Goal: Task Accomplishment & Management: Manage account settings

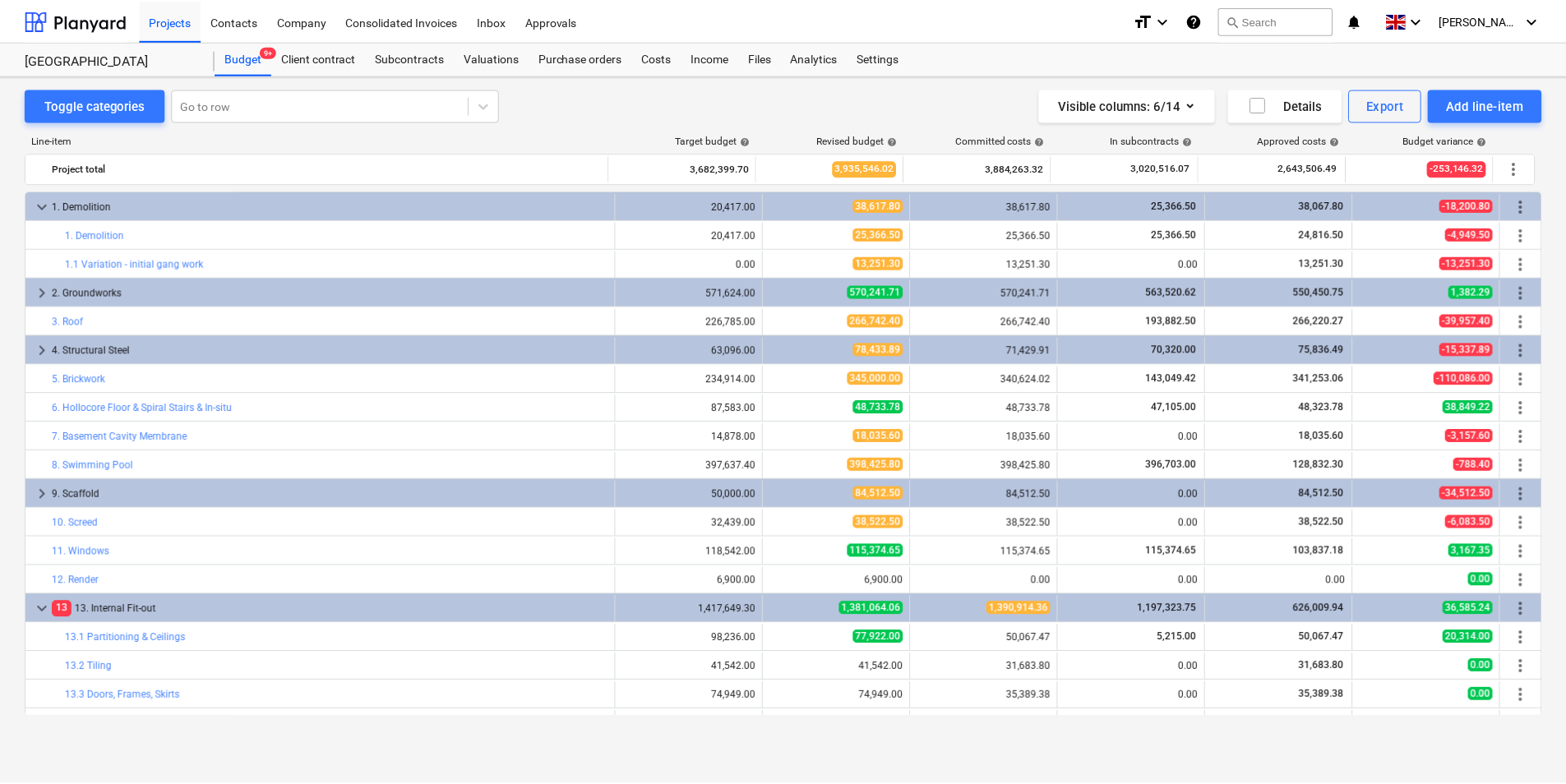
scroll to position [384, 0]
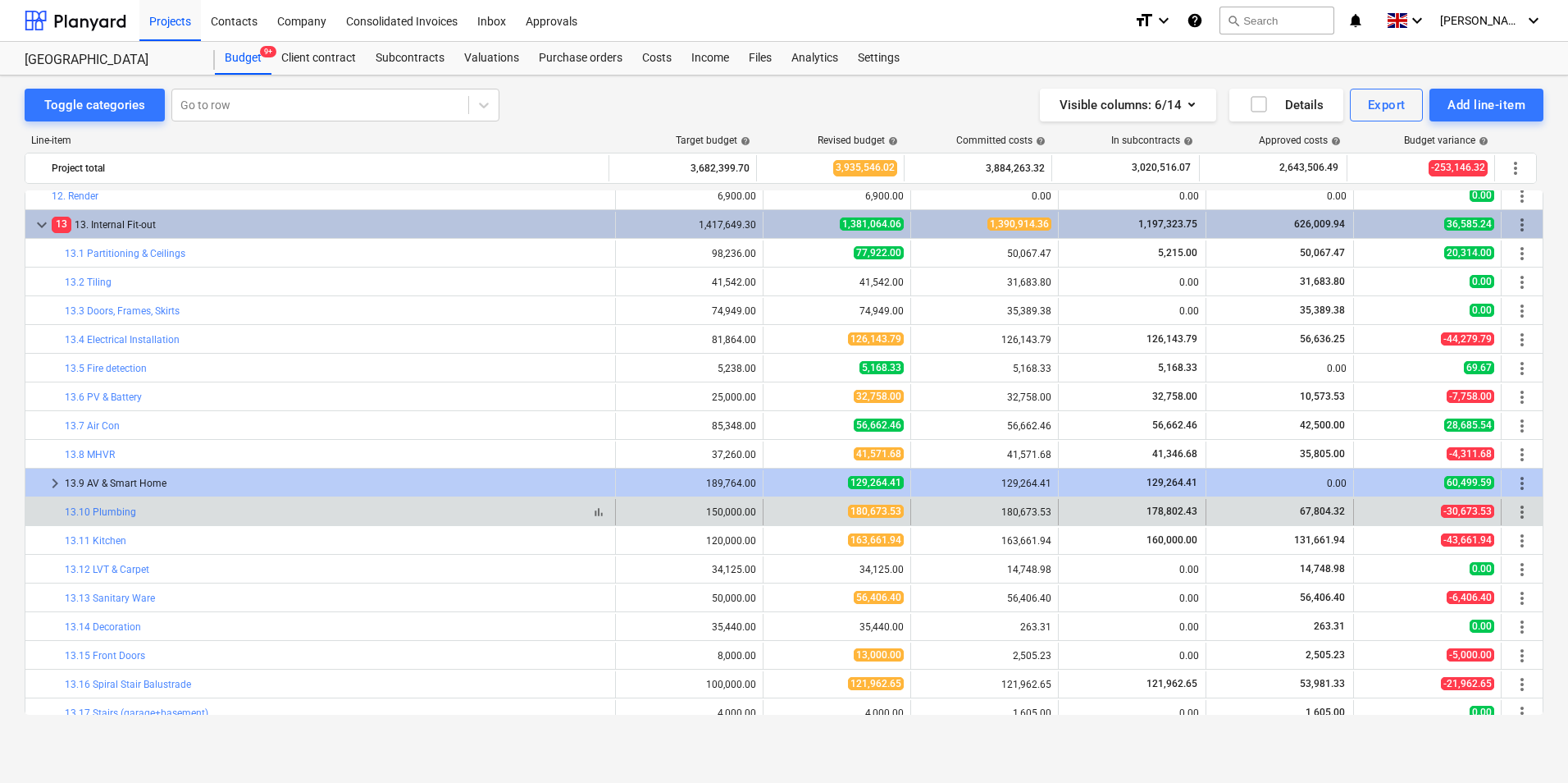
click at [153, 515] on div "bar_chart 13.10 Plumbing" at bounding box center [336, 512] width 544 height 11
click at [126, 512] on link "13.10 Plumbing" at bounding box center [100, 512] width 71 height 11
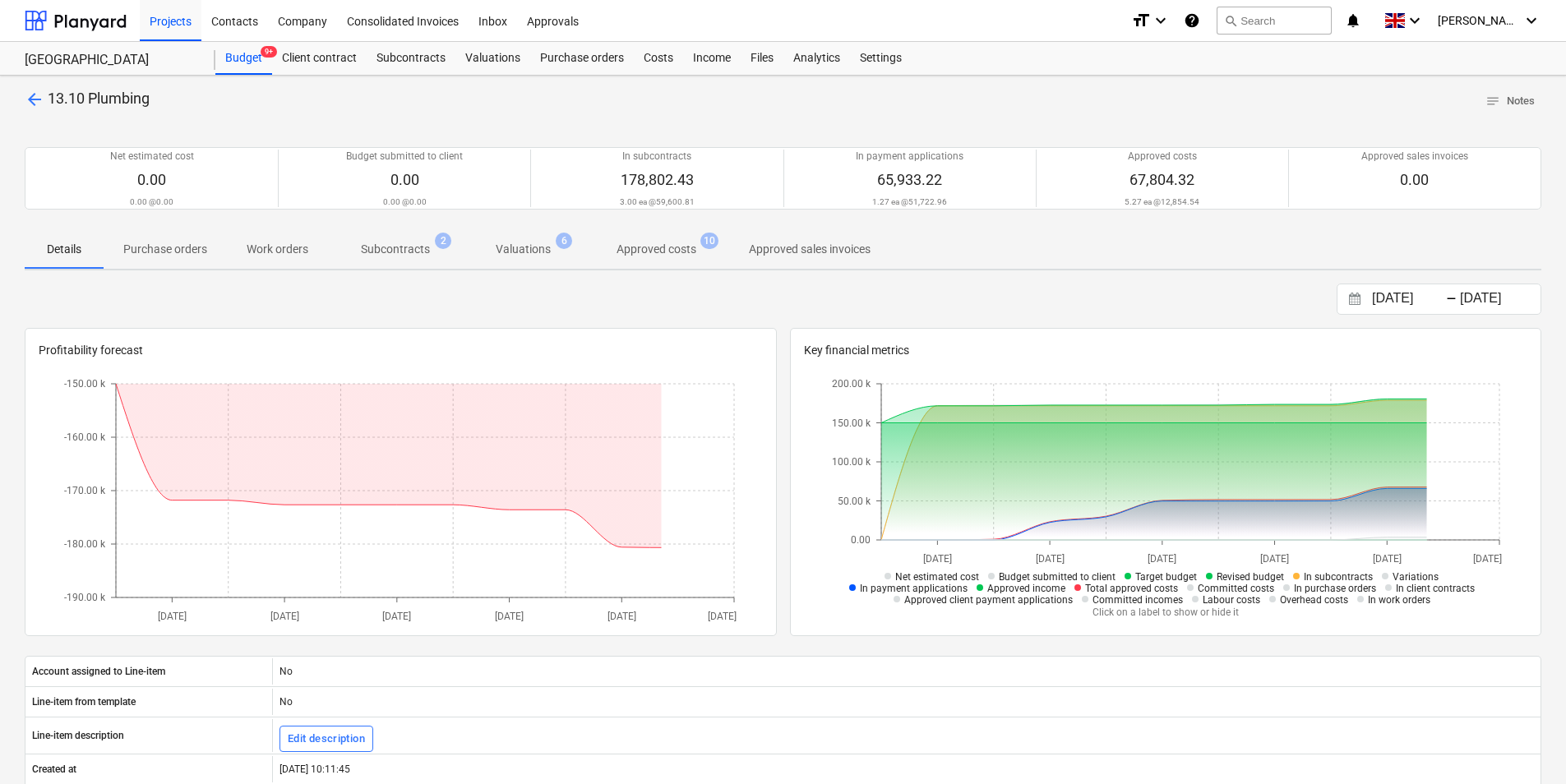
click at [666, 253] on p "Approved costs" at bounding box center [656, 249] width 80 height 18
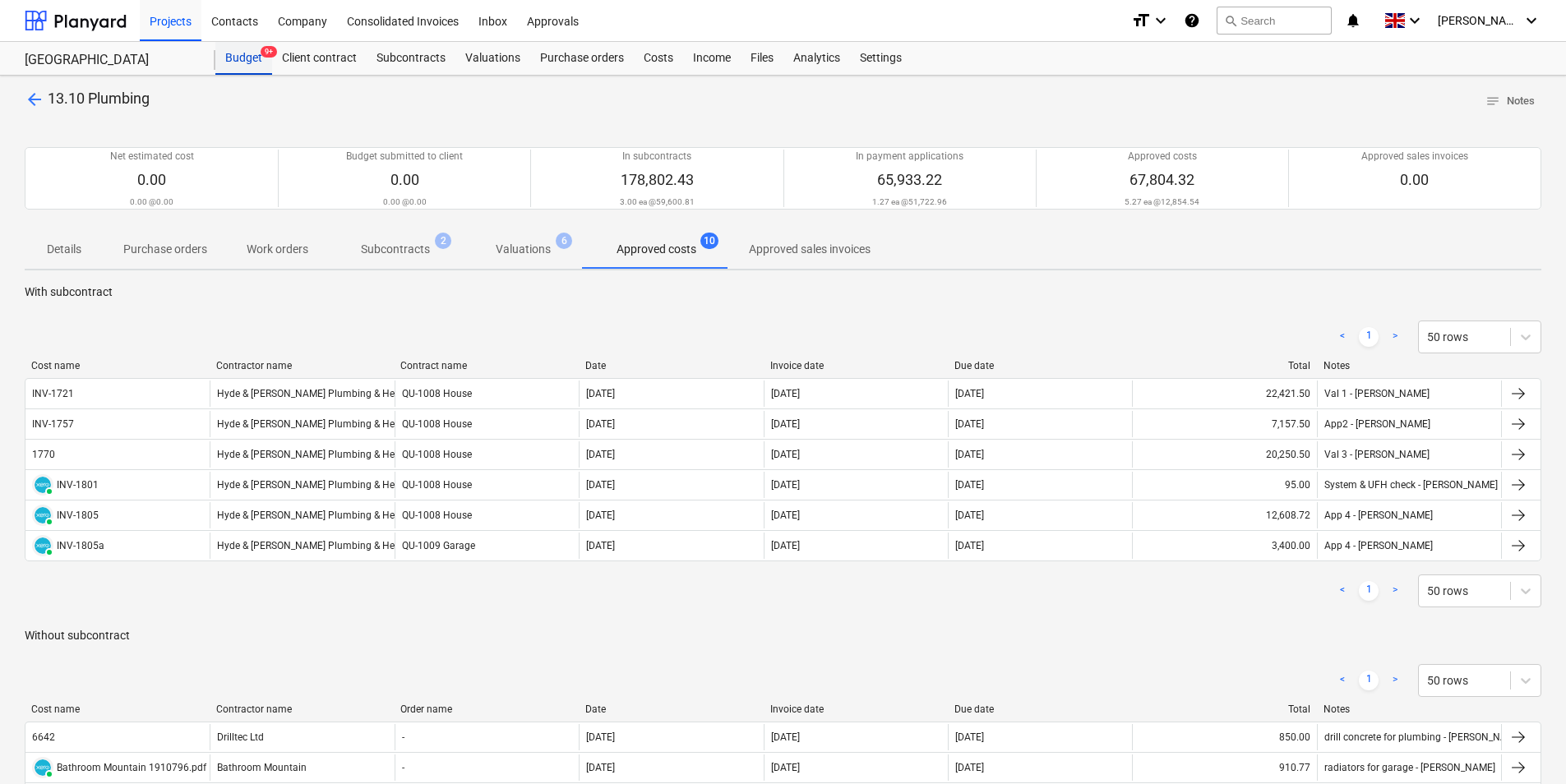
click at [250, 54] on div "Budget 9+" at bounding box center [243, 58] width 56 height 33
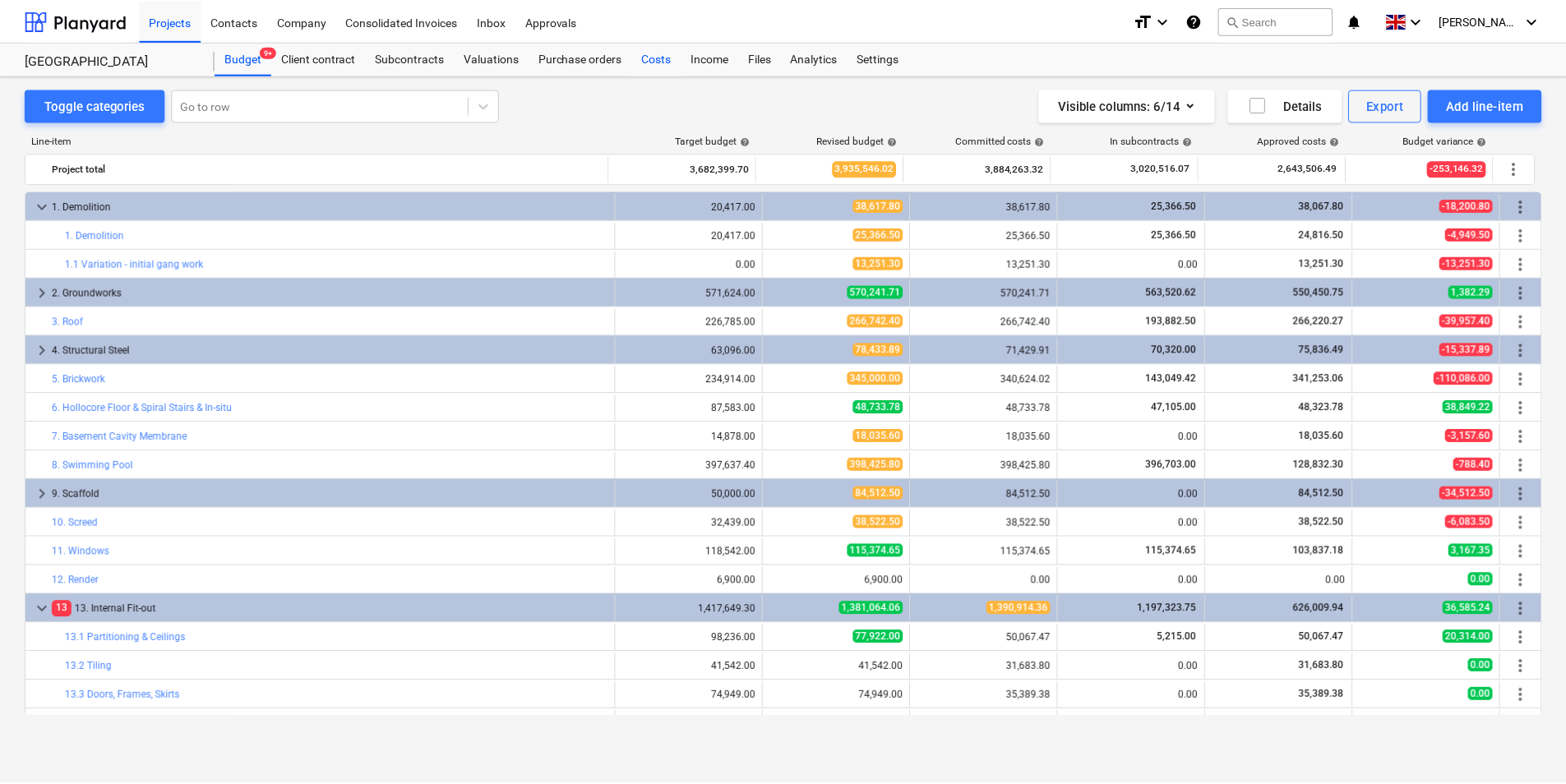
scroll to position [384, 0]
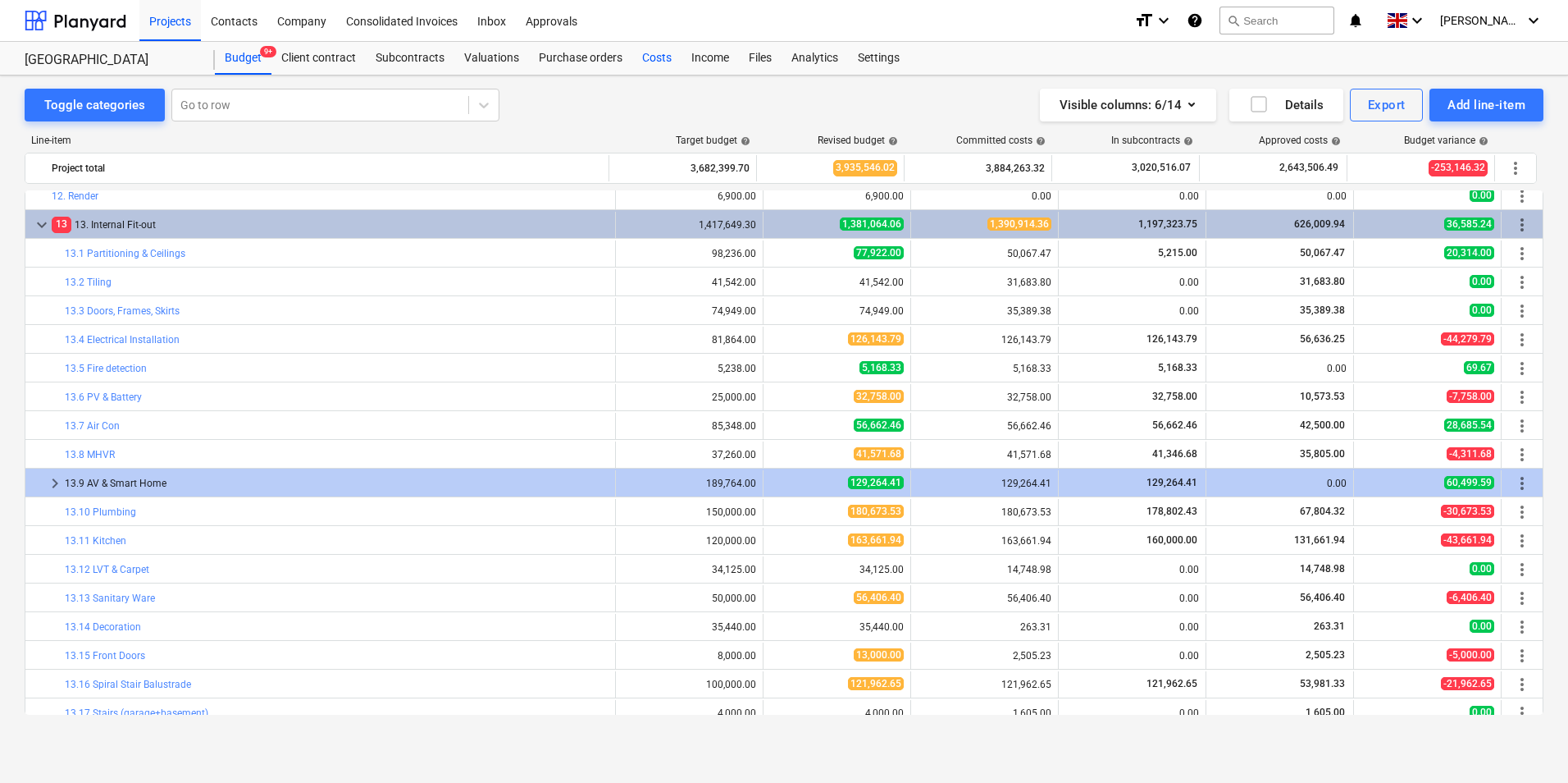
click at [652, 64] on div "Costs" at bounding box center [656, 58] width 49 height 33
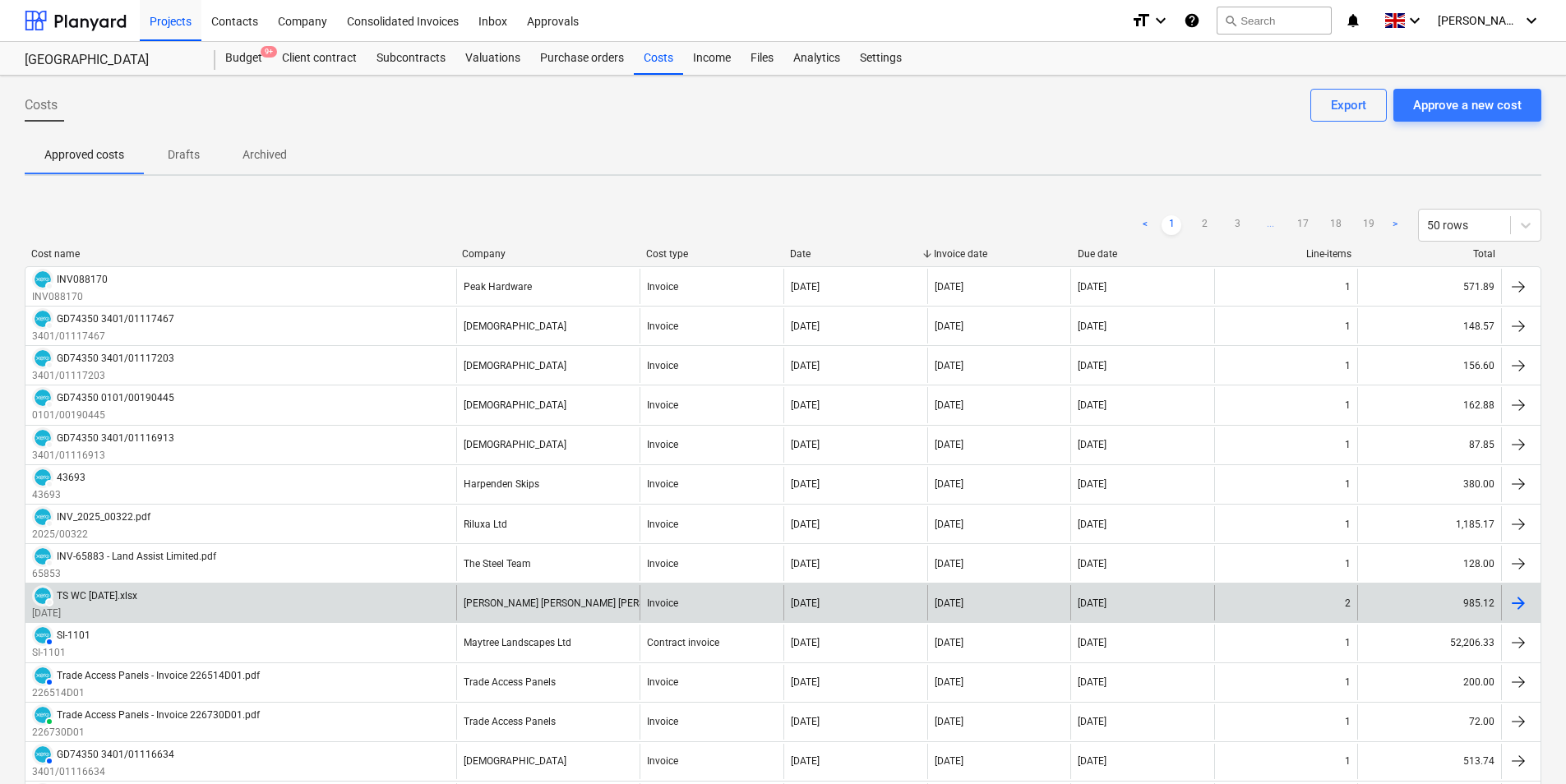
click at [173, 596] on div "DRAFT TS WC 19.9.25.xlsx we 21/9/25" at bounding box center [241, 603] width 431 height 35
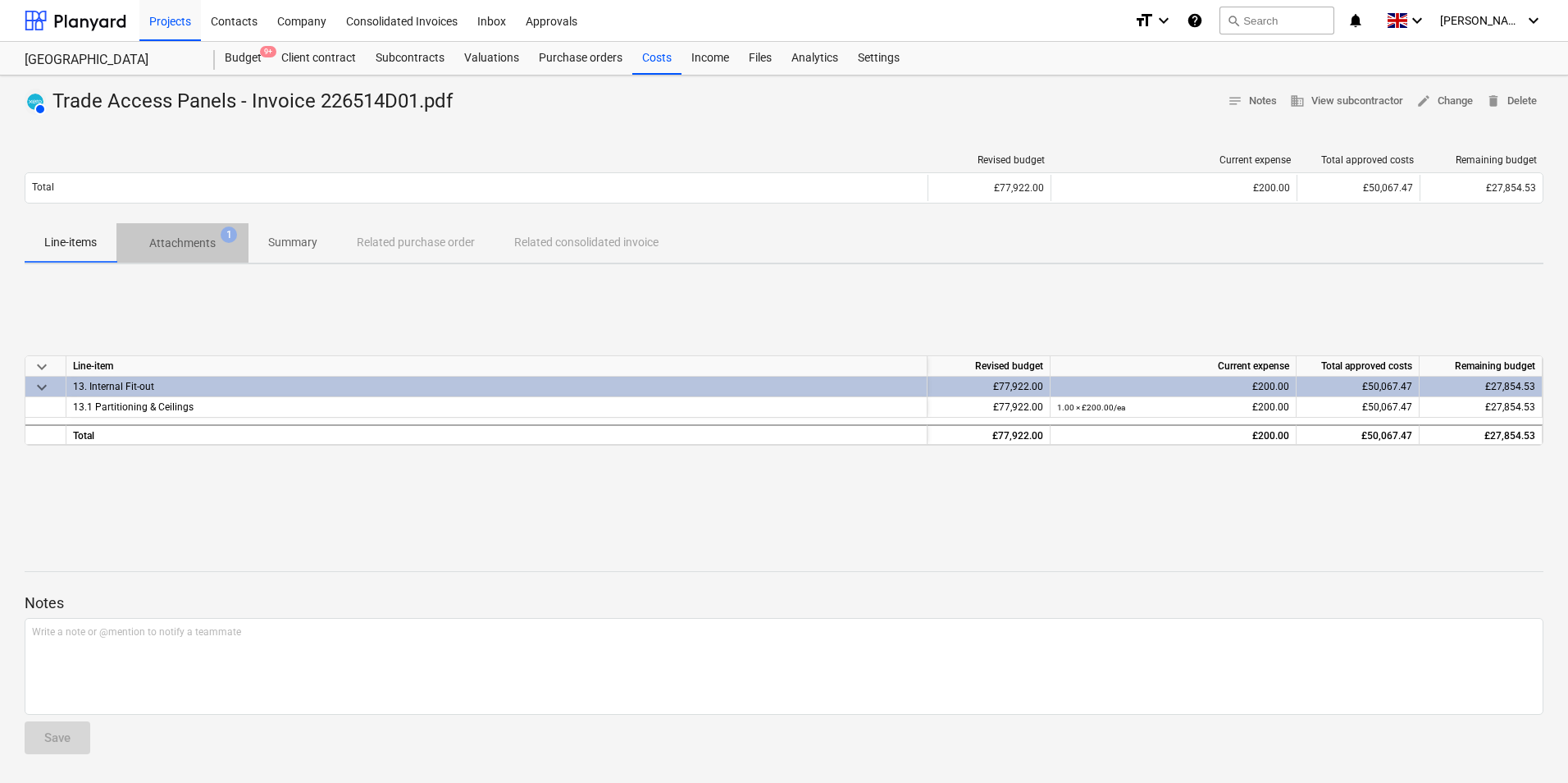
click at [180, 247] on p "Attachments" at bounding box center [183, 243] width 66 height 18
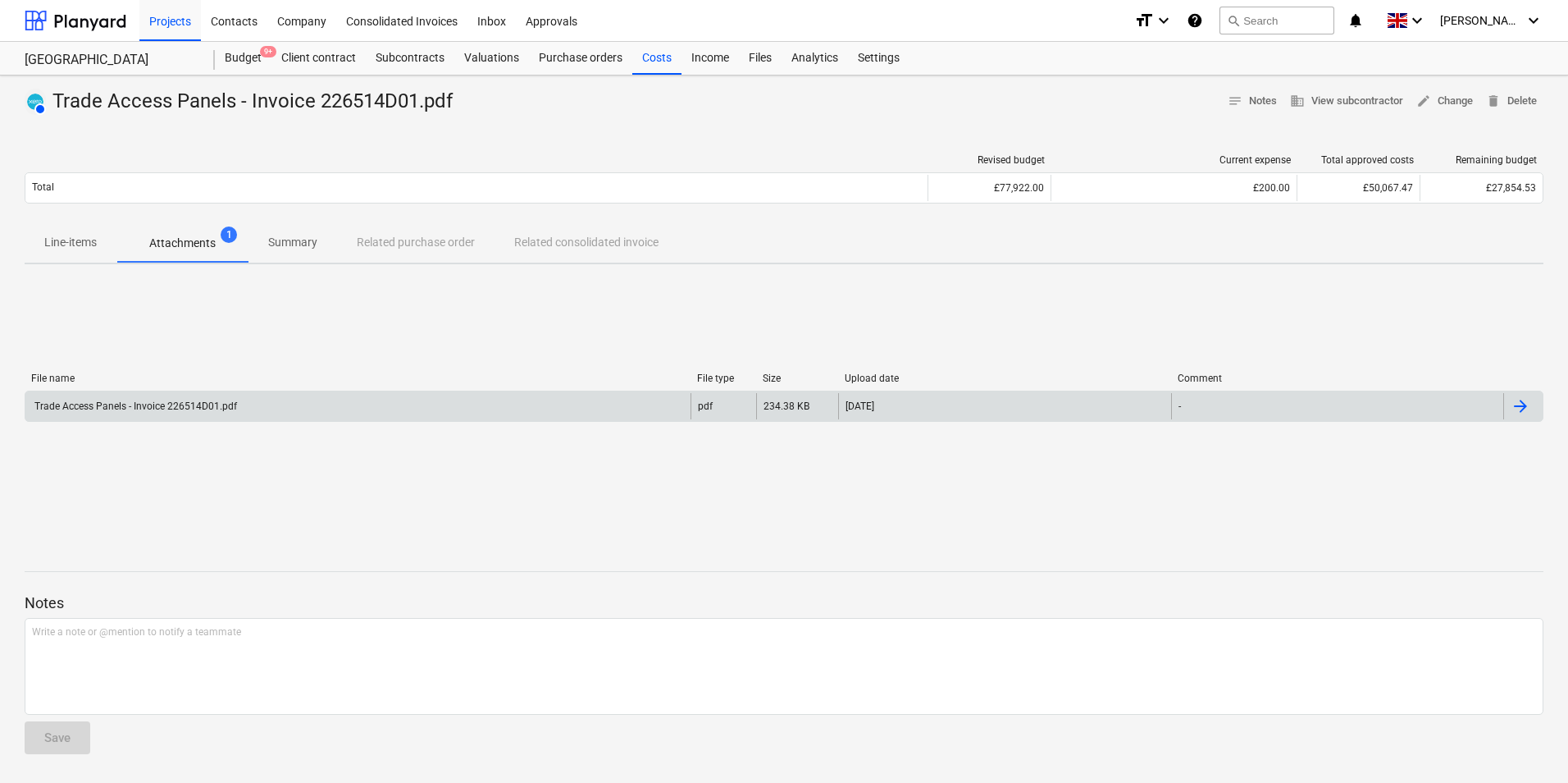
click at [168, 411] on div "Trade Access Panels - Invoice 226514D01.pdf" at bounding box center [358, 406] width 665 height 26
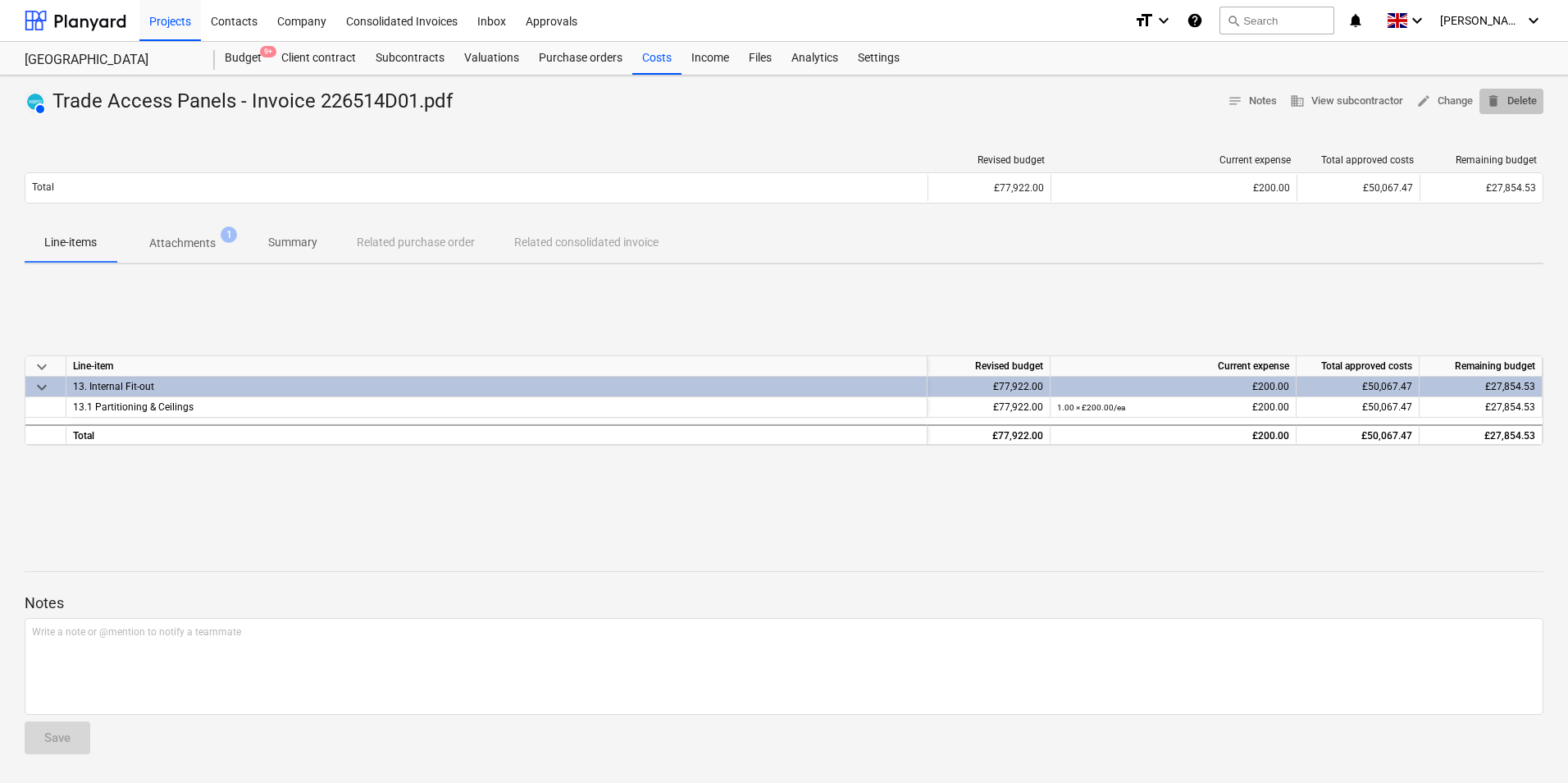
click at [1519, 92] on button "delete Delete" at bounding box center [1511, 102] width 64 height 26
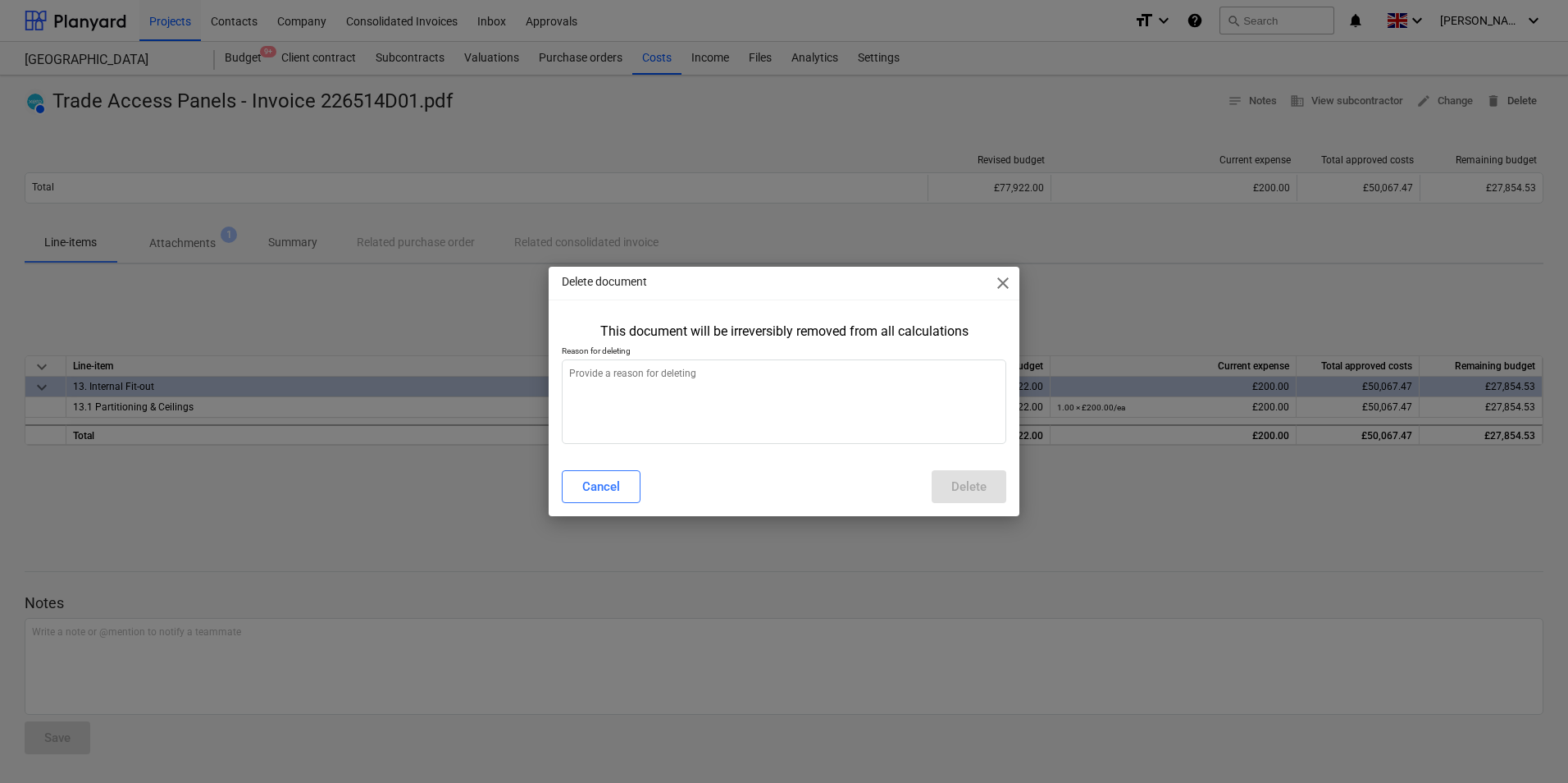
type textarea "x"
click at [852, 364] on textarea at bounding box center [784, 402] width 445 height 85
type textarea "D"
type textarea "x"
type textarea "Do"
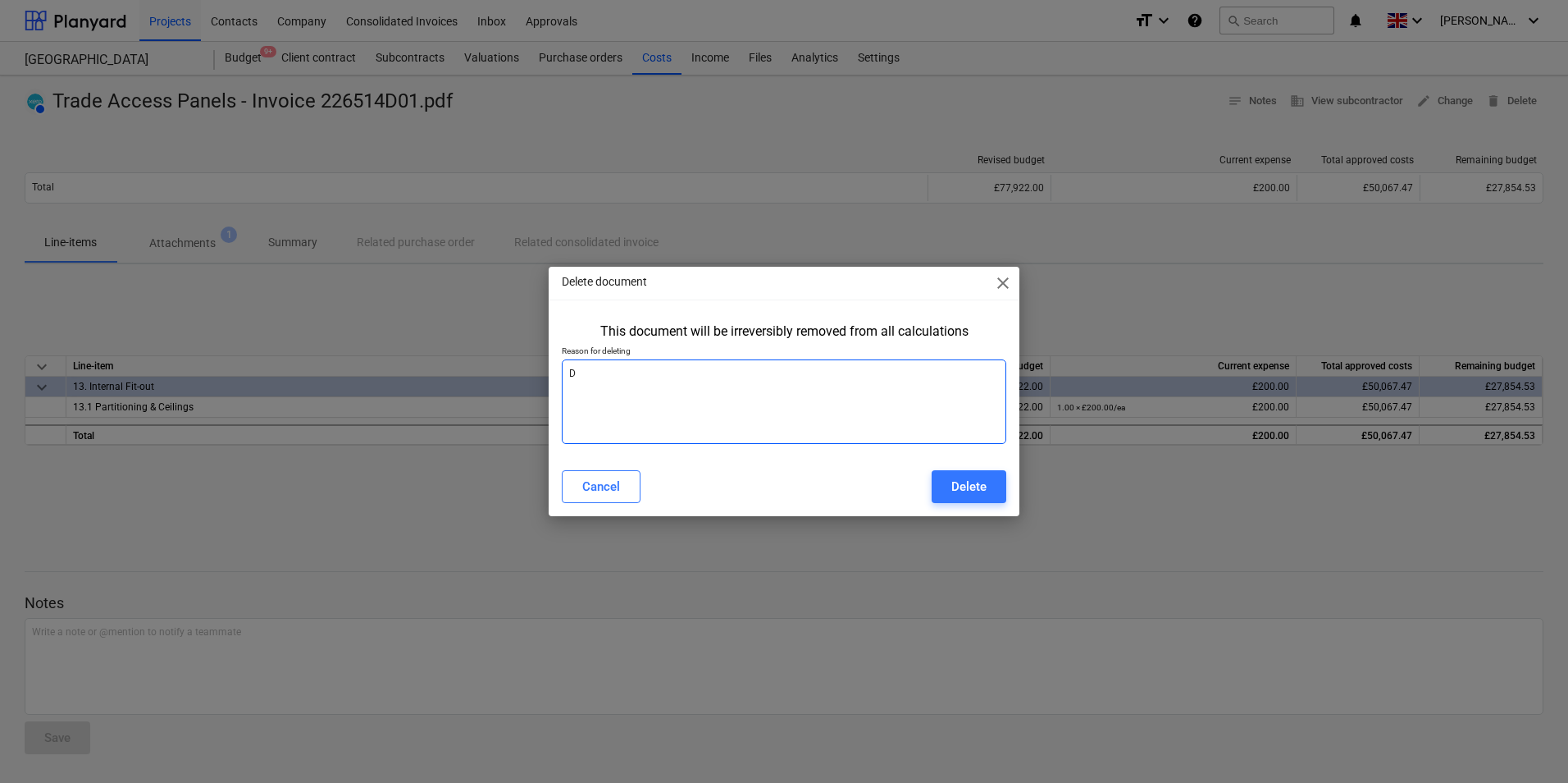
type textarea "x"
type textarea "Dou"
type textarea "x"
type textarea "[PERSON_NAME]"
type textarea "x"
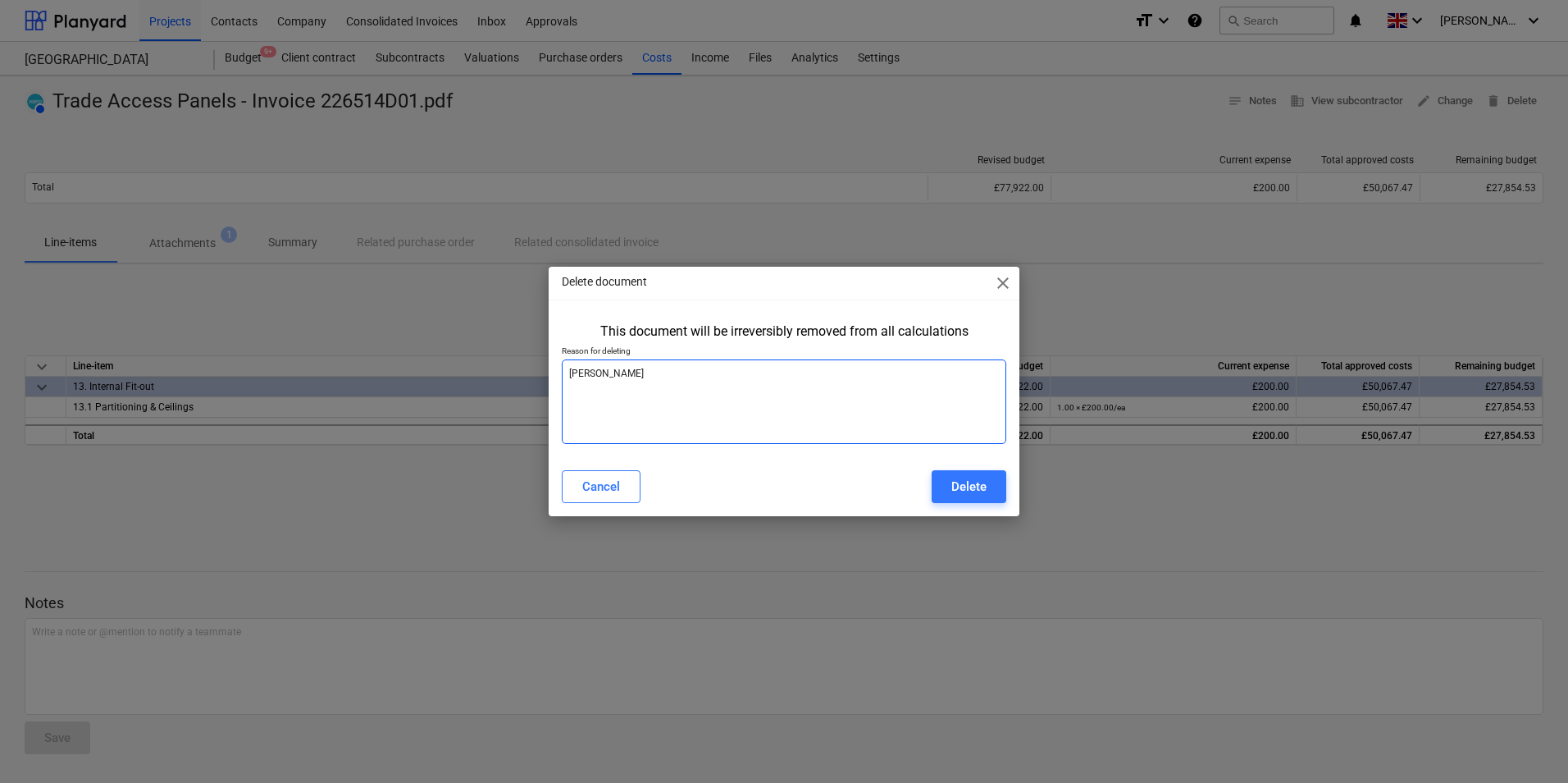
type textarea "Doubl"
type textarea "x"
type textarea "Double"
type textarea "x"
type textarea "Doubled"
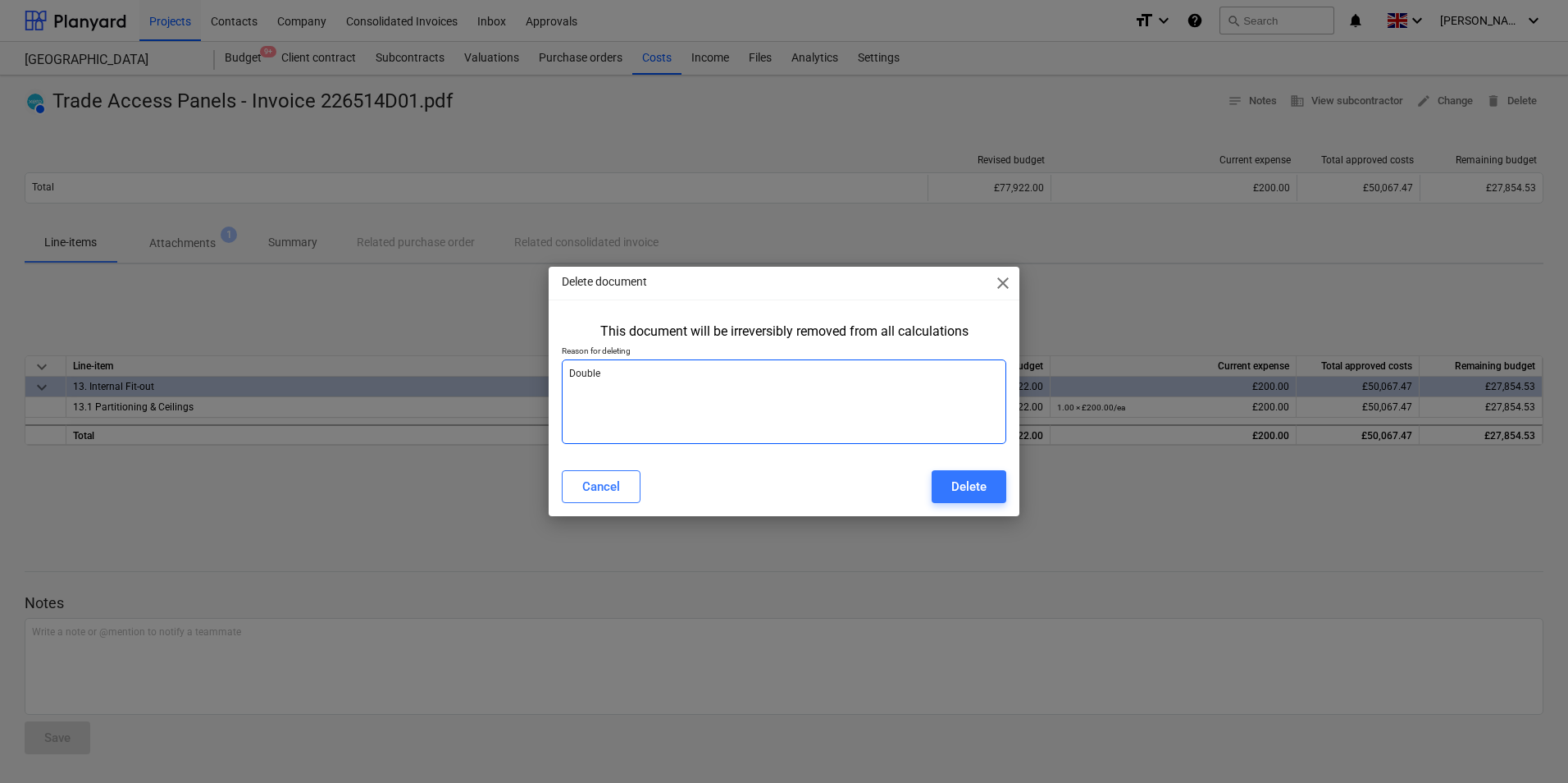
type textarea "x"
type textarea "Doubled"
type textarea "x"
type textarea "Doubled u"
type textarea "x"
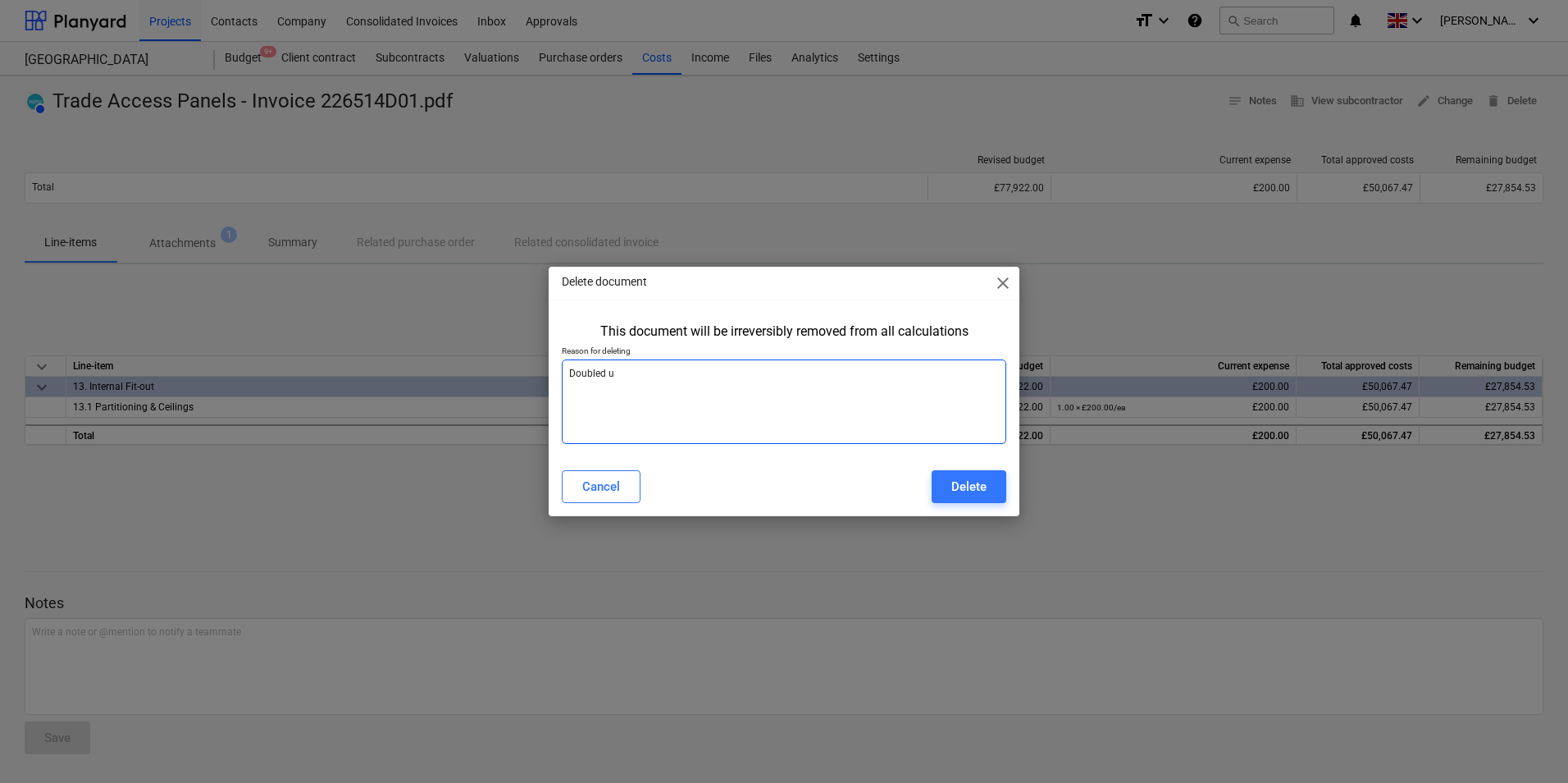
type textarea "Doubled up"
type textarea "x"
type textarea "Doubled up"
click at [983, 491] on div "Delete" at bounding box center [969, 486] width 35 height 21
type textarea "x"
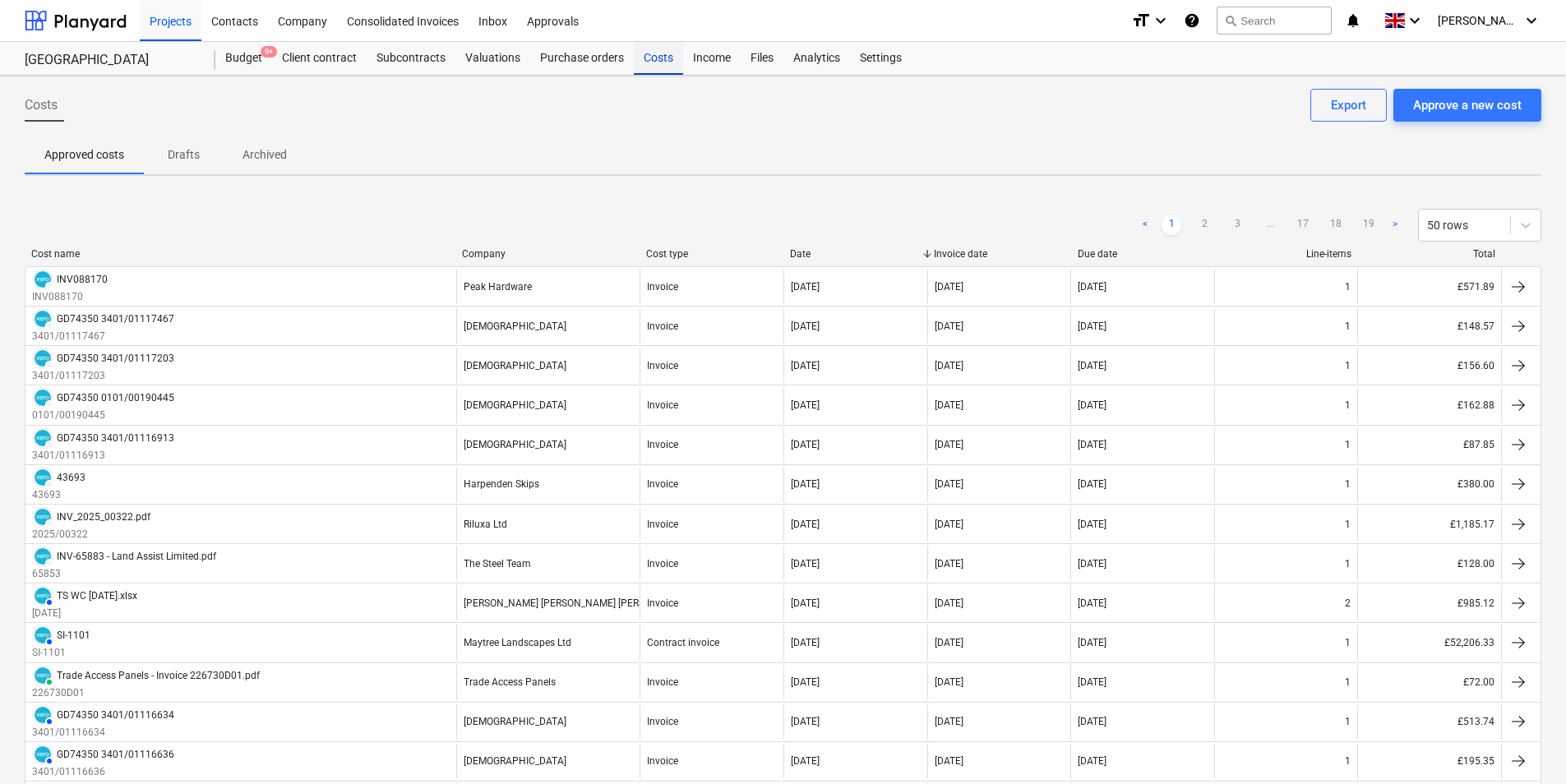
click at [661, 66] on div "Costs" at bounding box center [658, 58] width 49 height 33
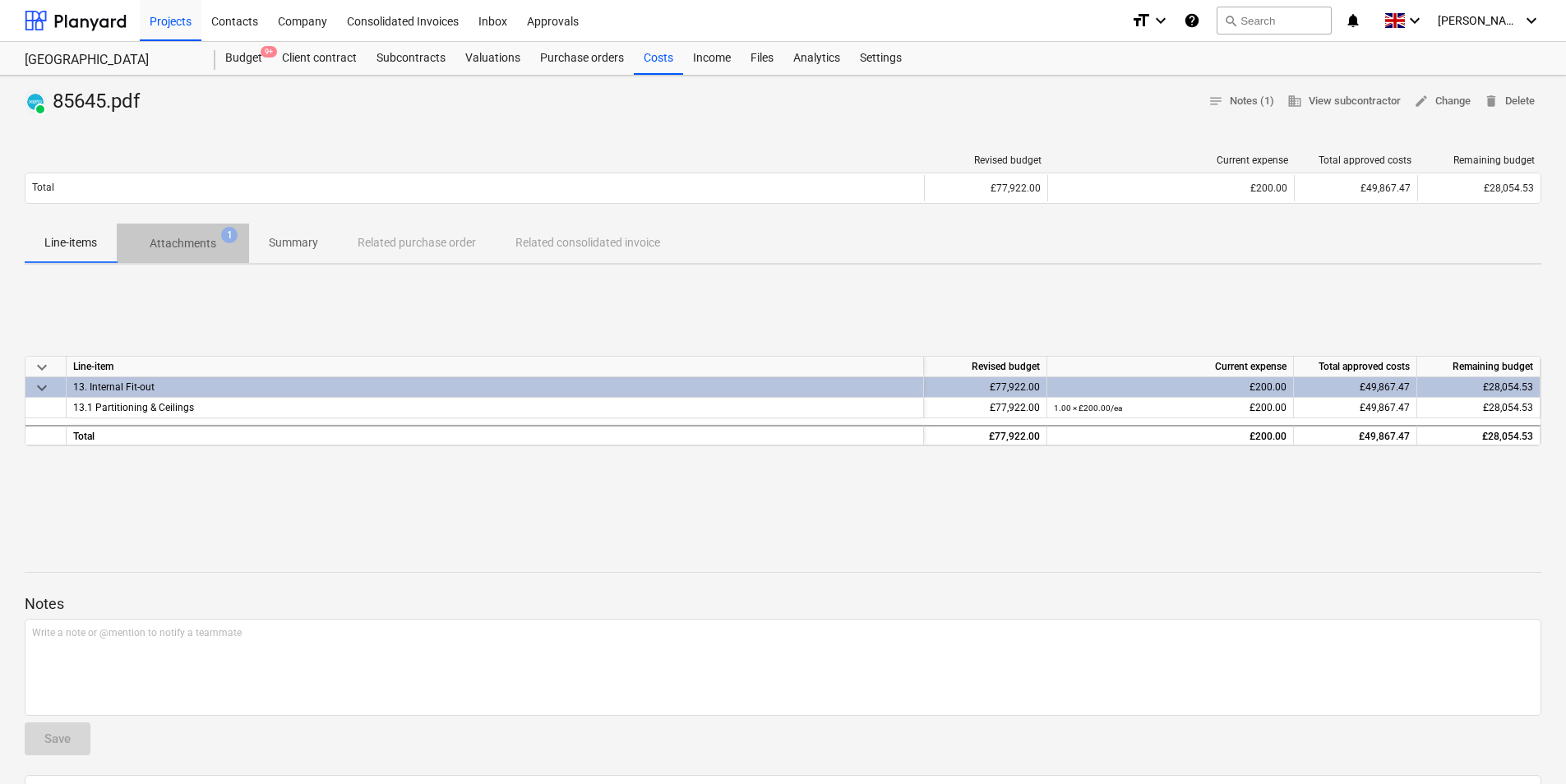
click at [188, 239] on p "Attachments" at bounding box center [183, 243] width 67 height 18
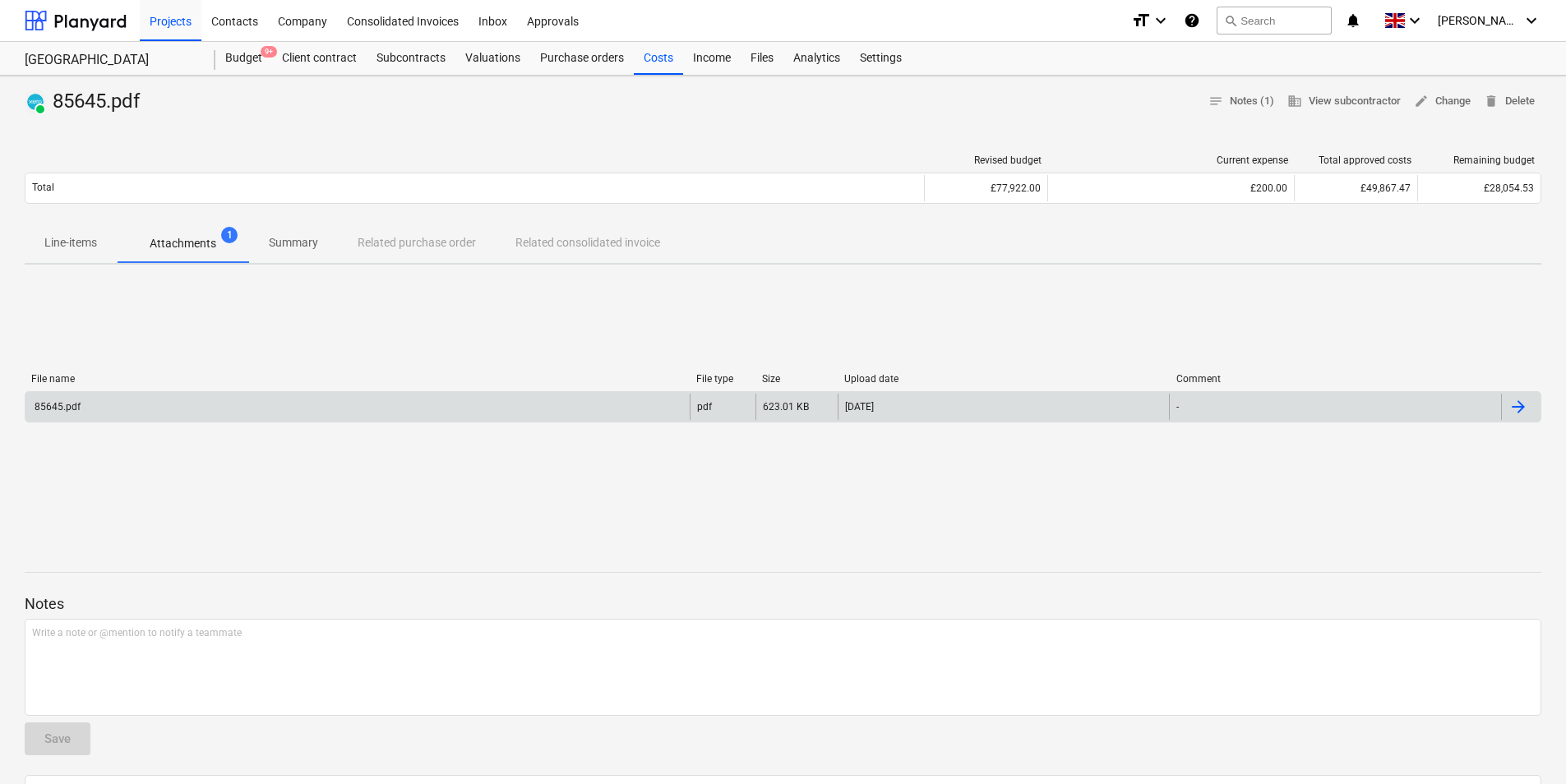
click at [114, 410] on div "85645.pdf" at bounding box center [358, 407] width 664 height 26
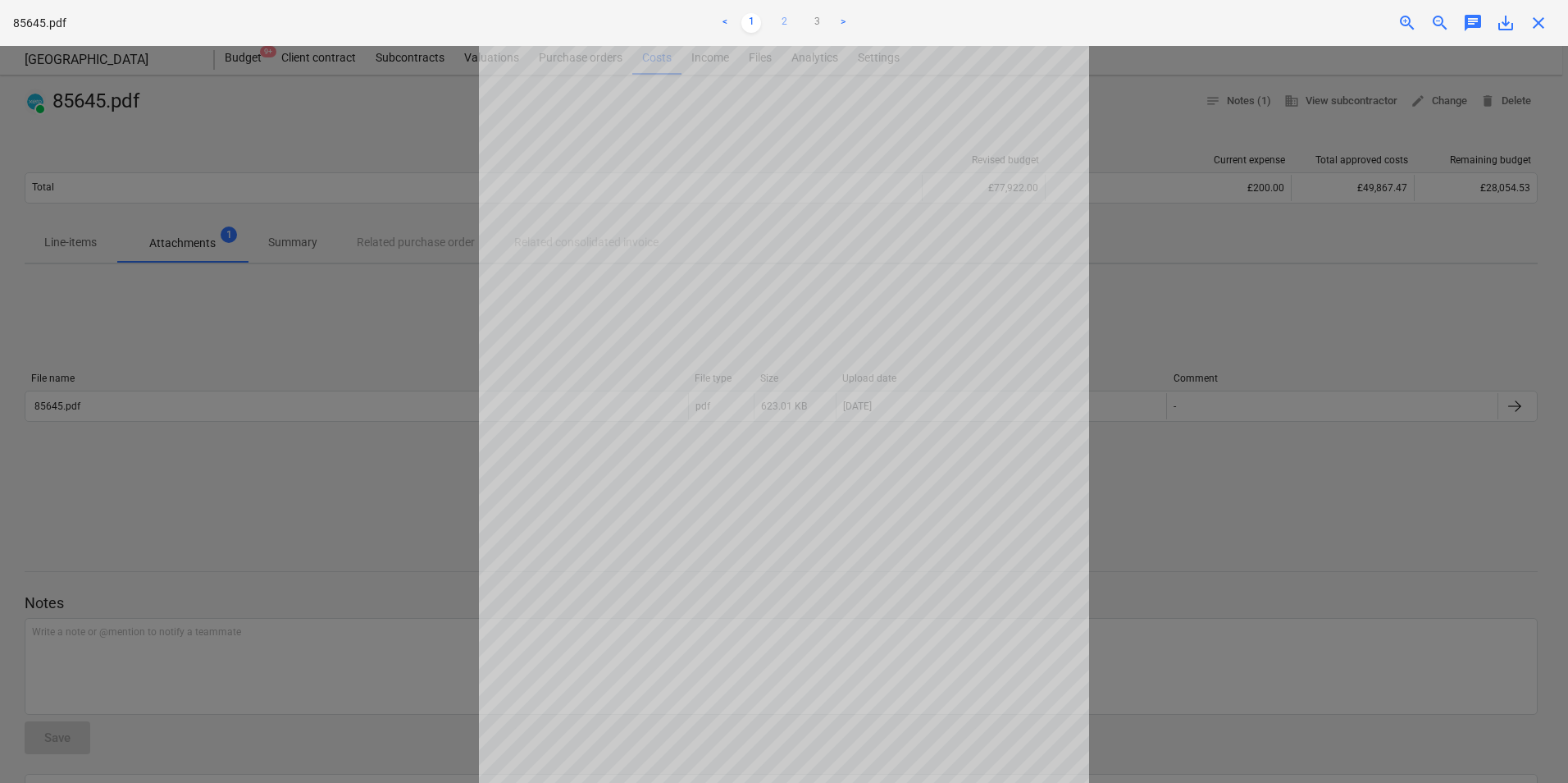
click at [781, 30] on link "2" at bounding box center [784, 22] width 19 height 19
click at [814, 17] on link "3" at bounding box center [816, 22] width 19 height 19
